Goal: Task Accomplishment & Management: Manage account settings

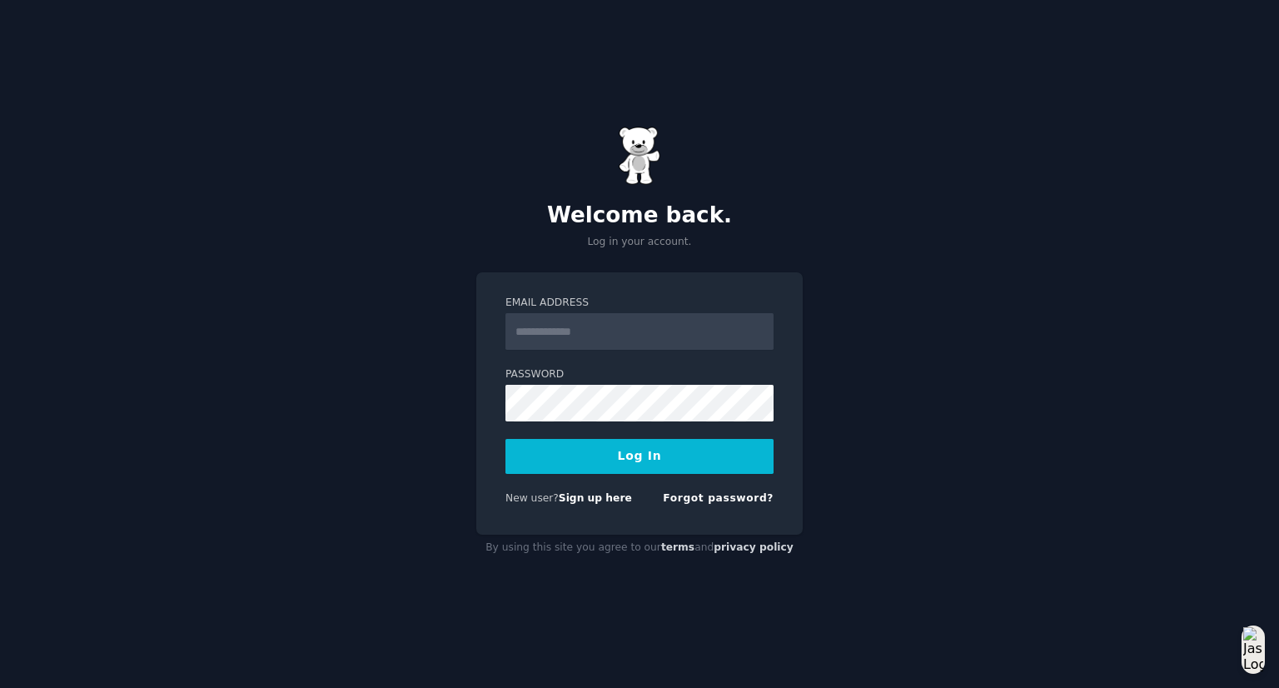
click at [575, 341] on input "Email Address" at bounding box center [639, 331] width 268 height 37
type input "**********"
click at [577, 451] on button "Log In" at bounding box center [639, 456] width 268 height 35
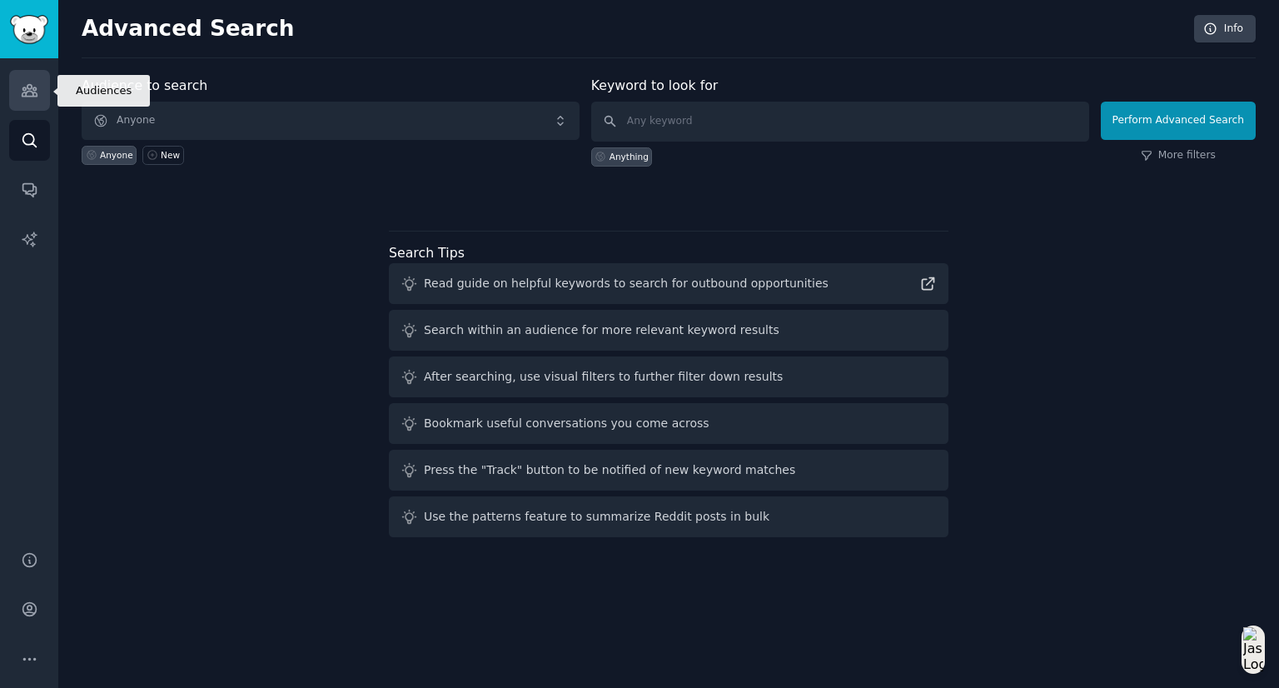
click at [33, 92] on icon "Sidebar" at bounding box center [29, 91] width 15 height 12
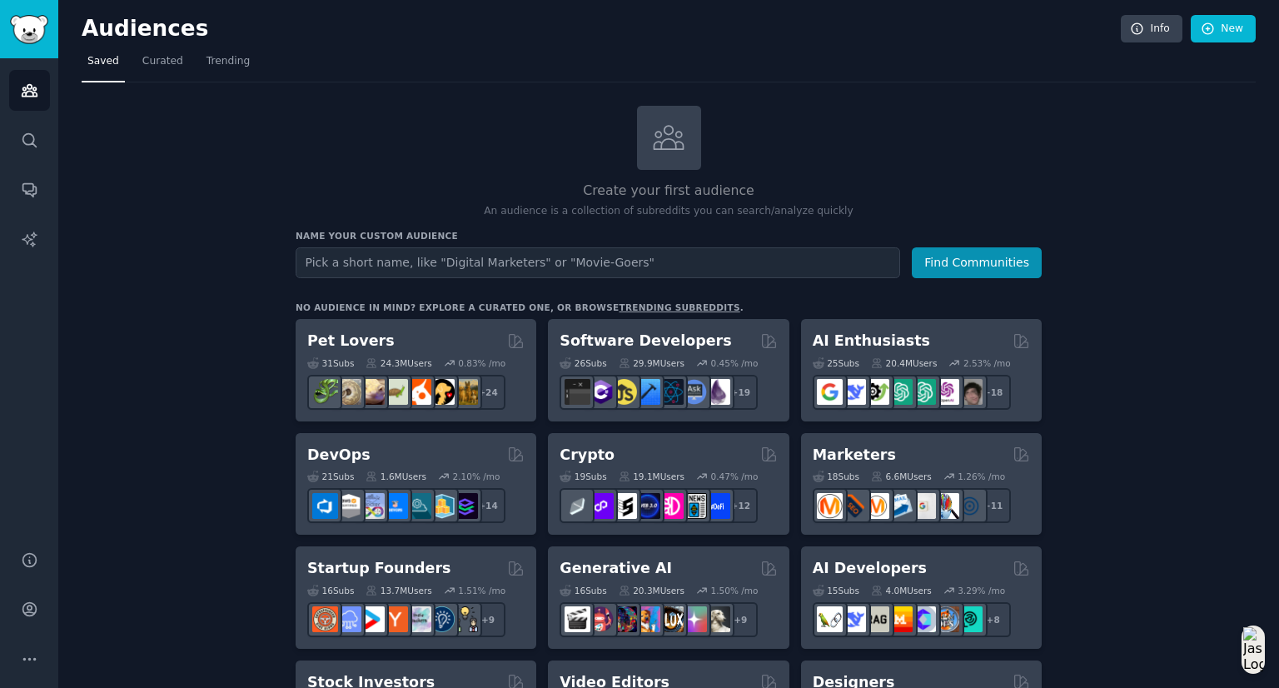
click at [619, 302] on link "trending subreddits" at bounding box center [679, 307] width 121 height 10
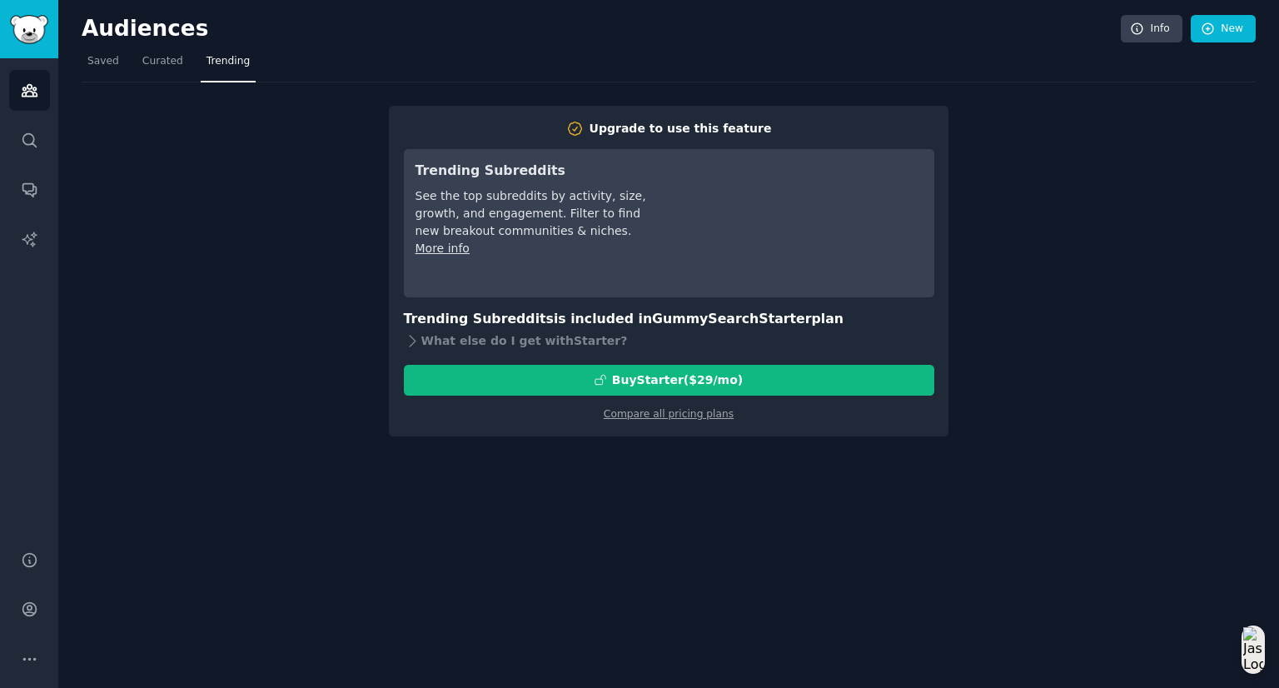
click at [303, 235] on div "Upgrade to use this feature Trending Subreddits See the top subreddits by activ…" at bounding box center [669, 259] width 1174 height 354
click at [160, 64] on span "Curated" at bounding box center [162, 61] width 41 height 15
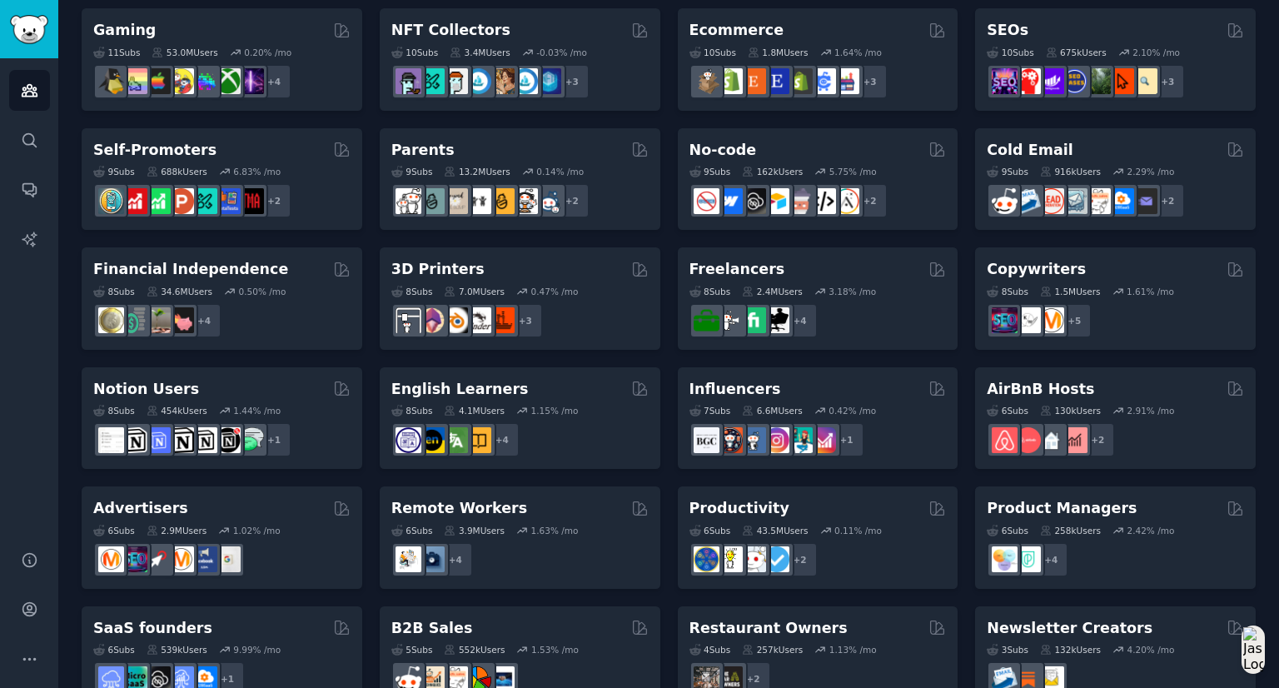
scroll to position [644, 0]
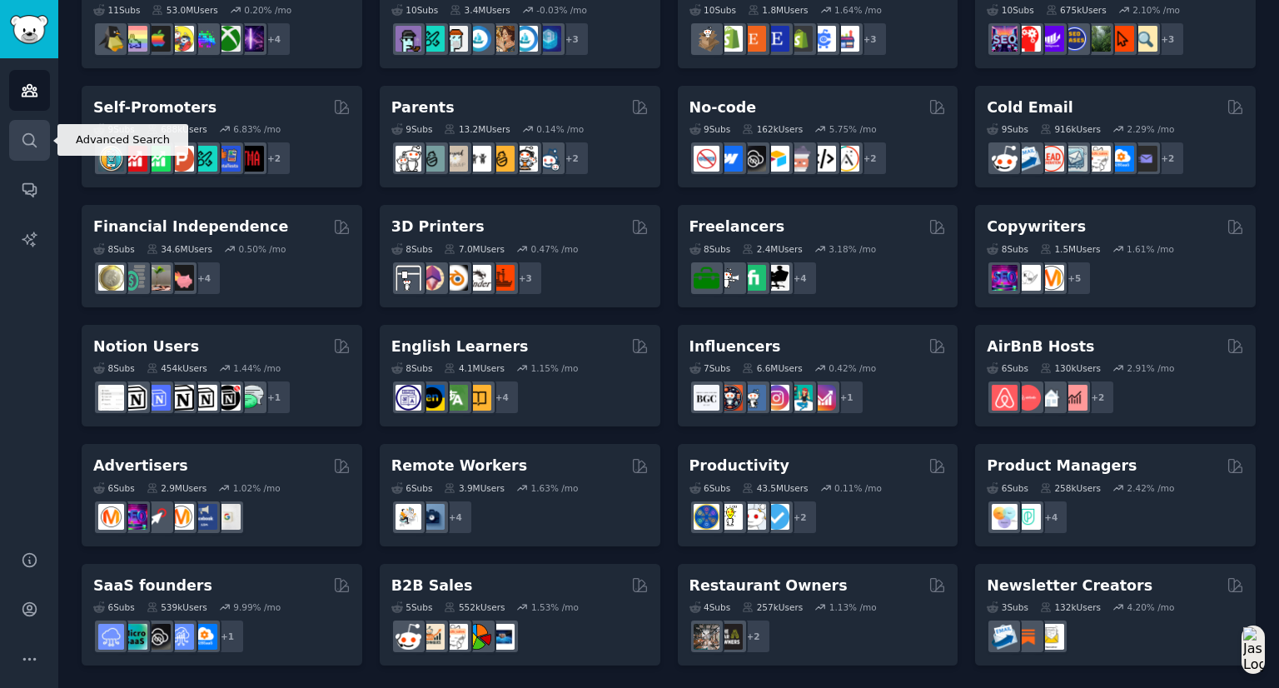
click at [27, 134] on icon "Sidebar" at bounding box center [29, 140] width 17 height 17
